Goal: Find specific page/section: Find specific page/section

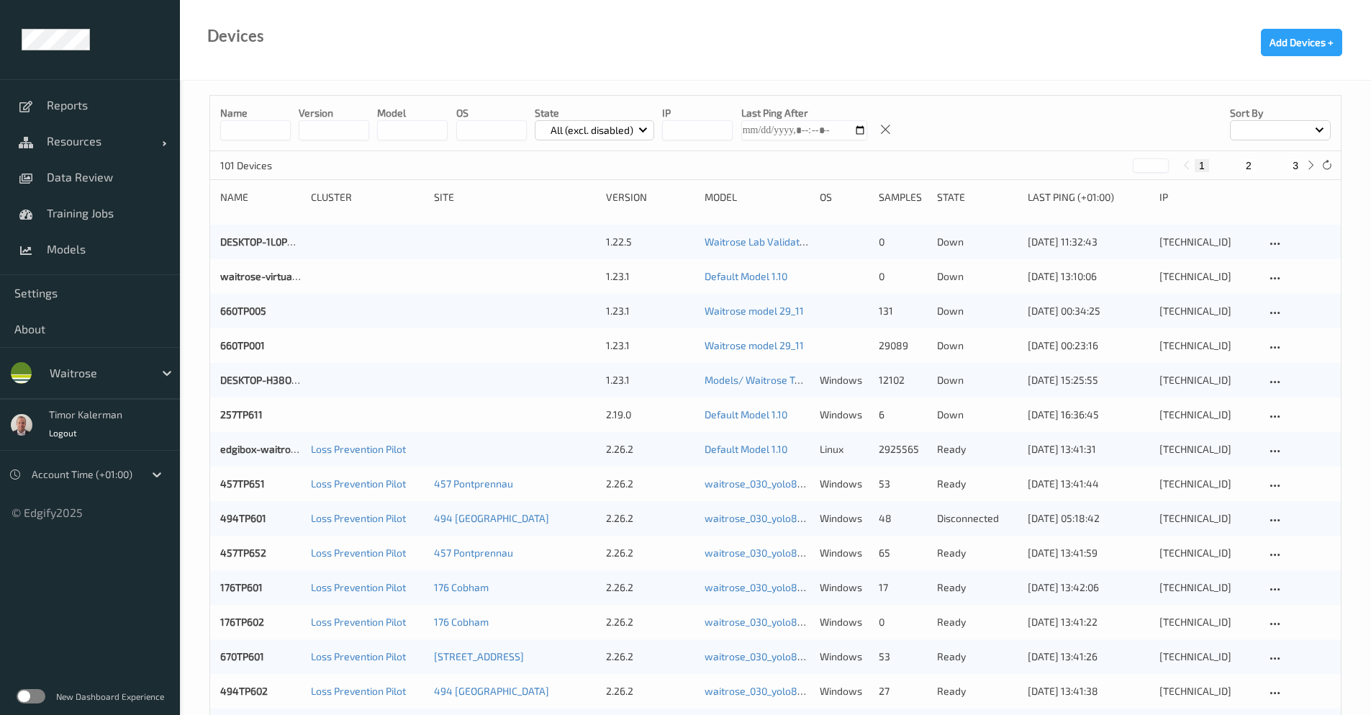
click at [76, 376] on div at bounding box center [98, 372] width 97 height 17
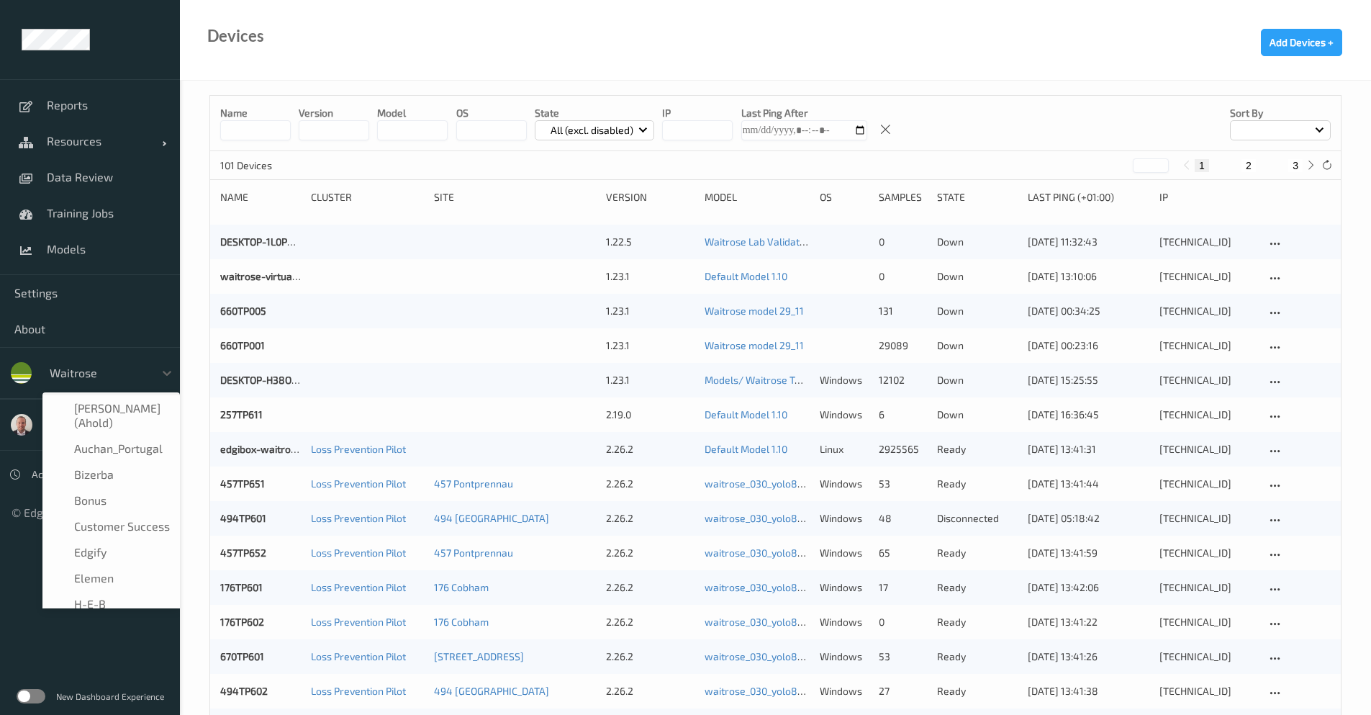
scroll to position [276, 0]
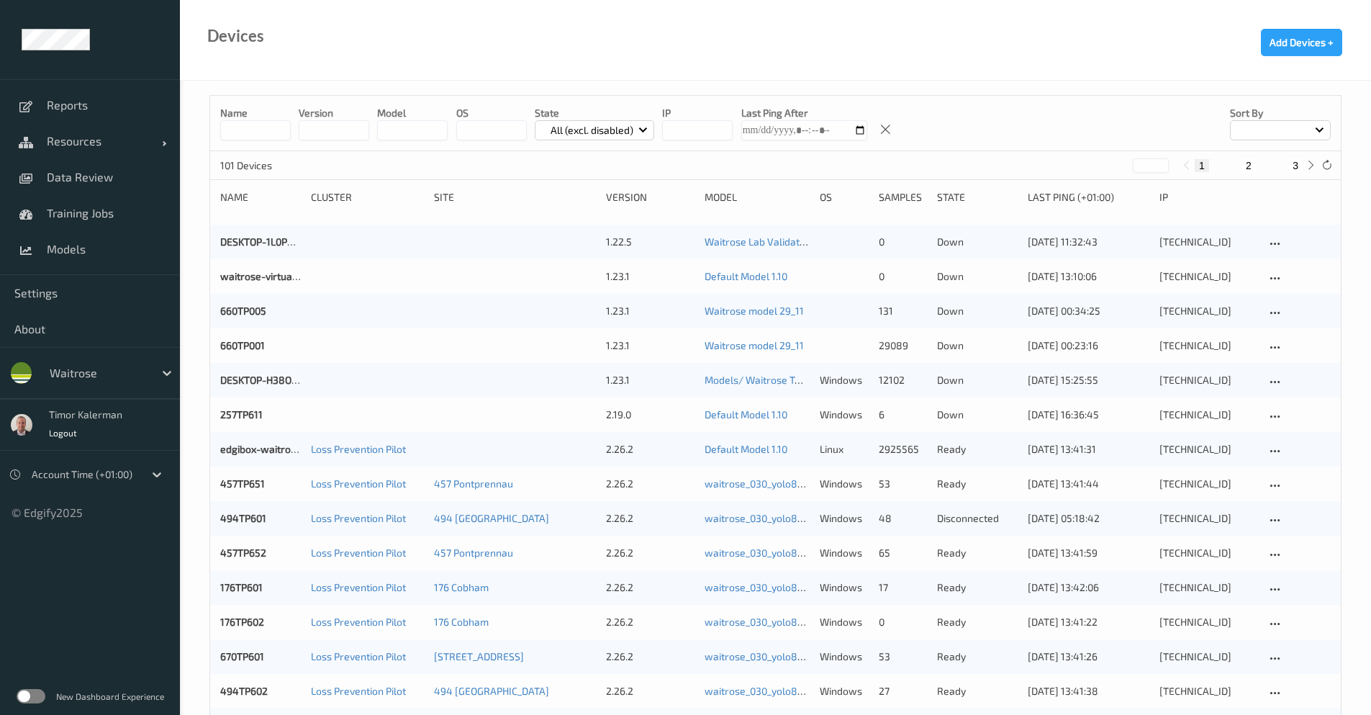
click at [46, 625] on ul "Reports Resources Devices Clusters Sites Data Review Training Jobs Models Setti…" at bounding box center [90, 357] width 180 height 715
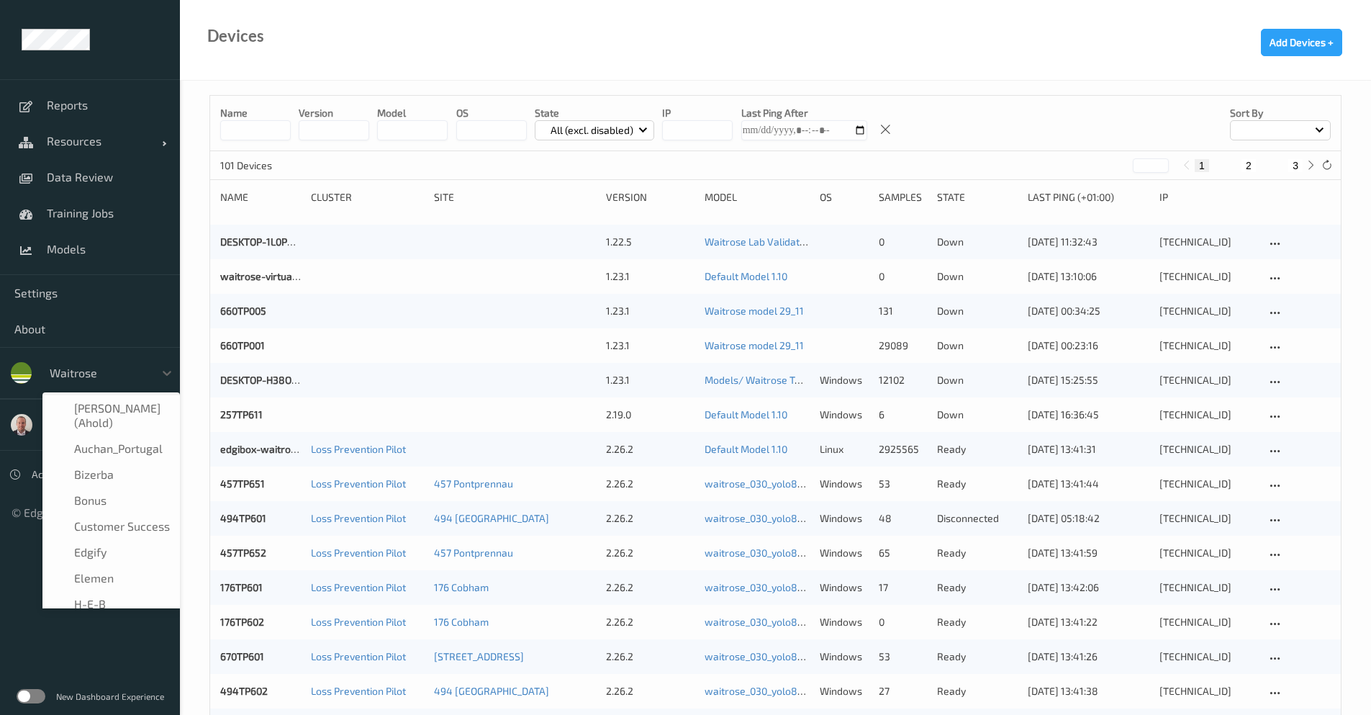
click at [102, 384] on div "waitrose" at bounding box center [98, 372] width 112 height 23
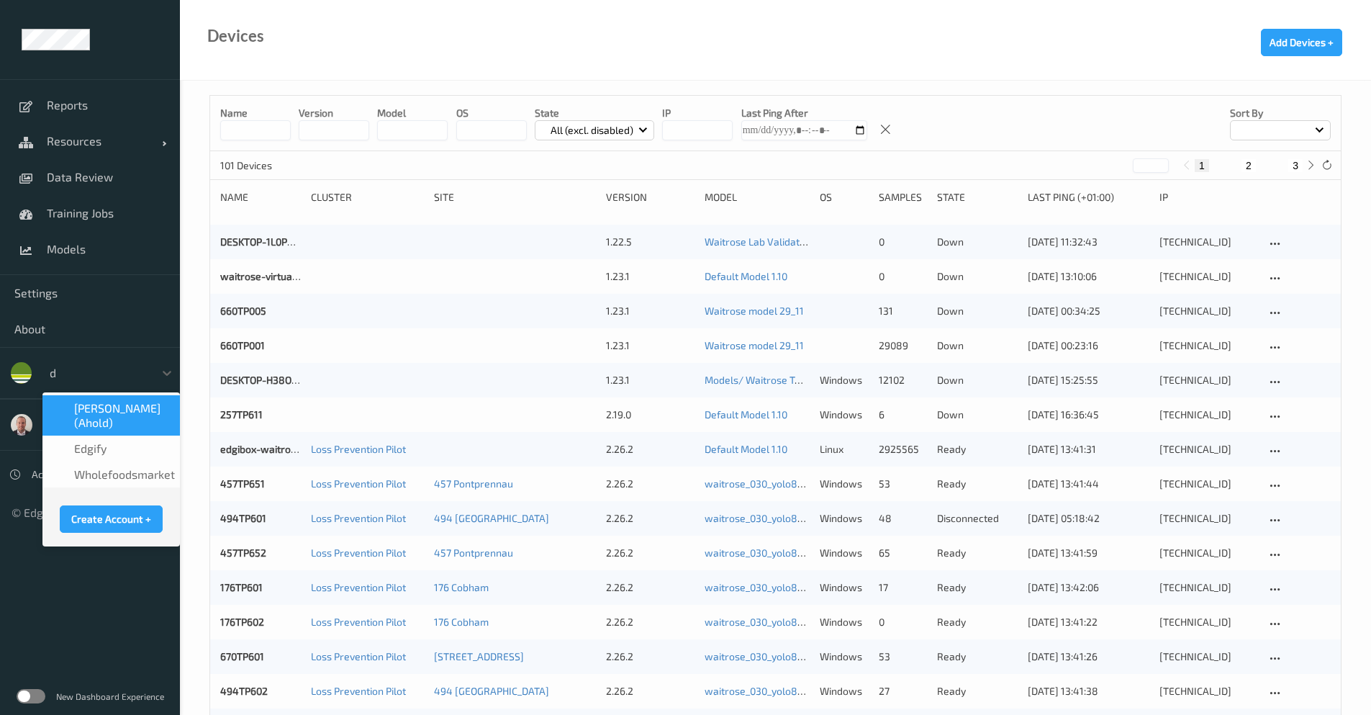
scroll to position [0, 0]
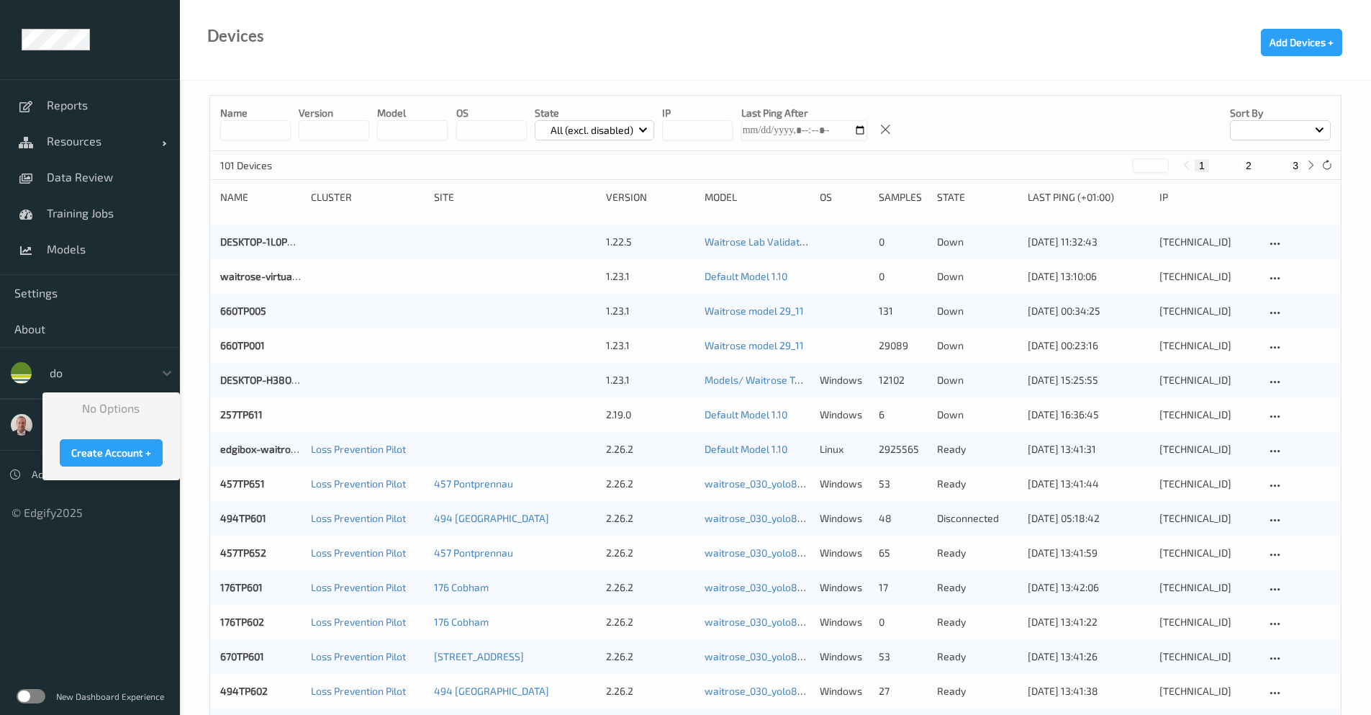
type input "d"
